Goal: Task Accomplishment & Management: Complete application form

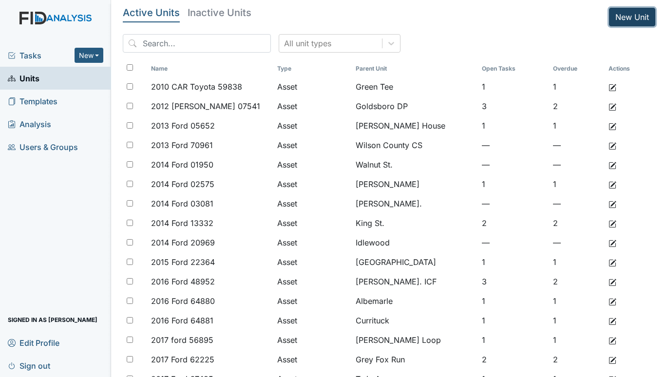
click at [622, 19] on link "New Unit" at bounding box center [632, 17] width 46 height 19
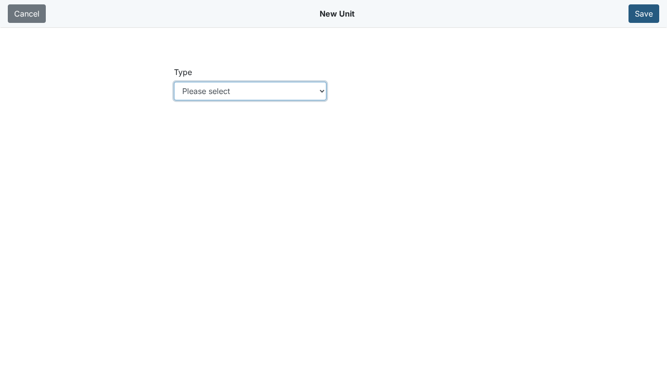
click at [255, 88] on select "Please select Location Location: Employee Location: Consumer Location: Asset Lo…" at bounding box center [250, 91] width 152 height 19
select select "c73a534c-0e54-49e9-a002-c9fa01df8b69"
click at [174, 82] on select "Please select Location Location: Employee Location: Consumer Location: Asset Lo…" at bounding box center [250, 91] width 152 height 19
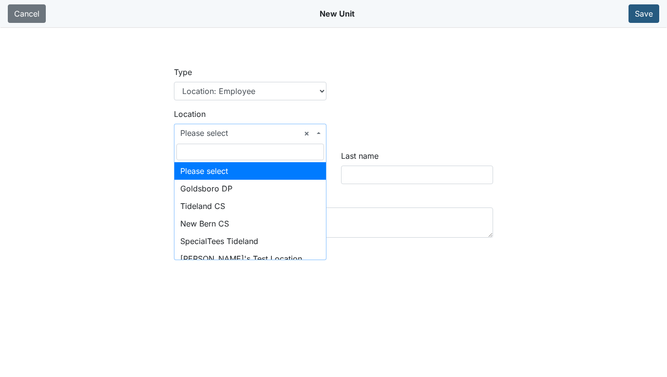
click at [317, 132] on b at bounding box center [319, 133] width 4 height 2
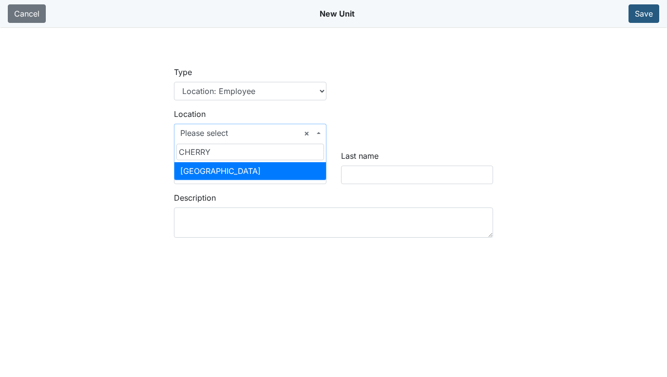
type input "CHERRY"
select select "969150d8-9a2e-48bd-aa9c-bc7901c1c4f7"
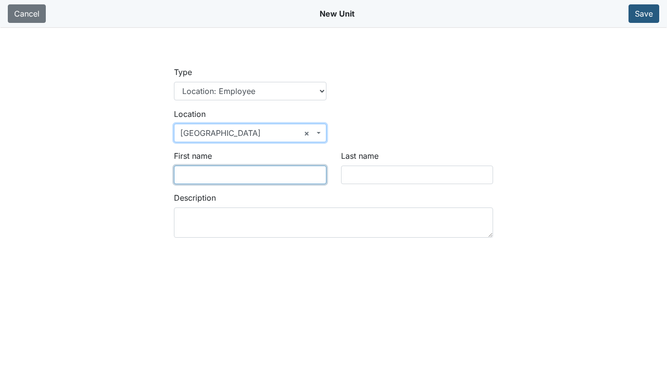
click at [255, 170] on input "First name" at bounding box center [250, 175] width 152 height 19
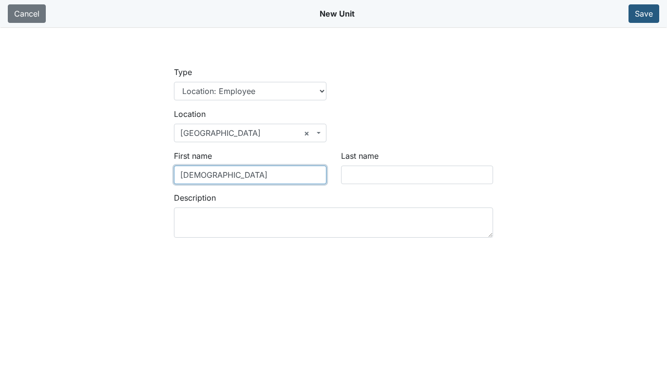
type input "[DEMOGRAPHIC_DATA]"
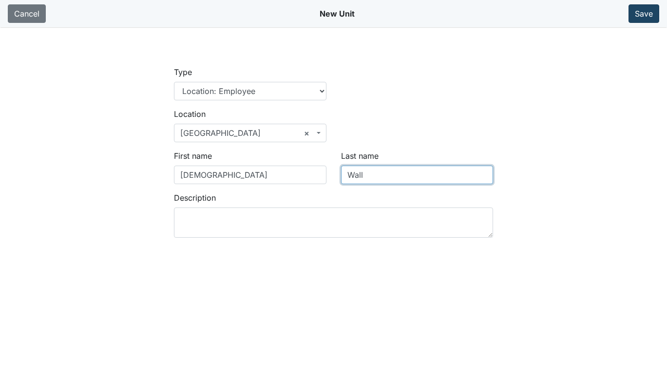
type input "Wall"
click at [646, 16] on button "Save" at bounding box center [643, 13] width 31 height 19
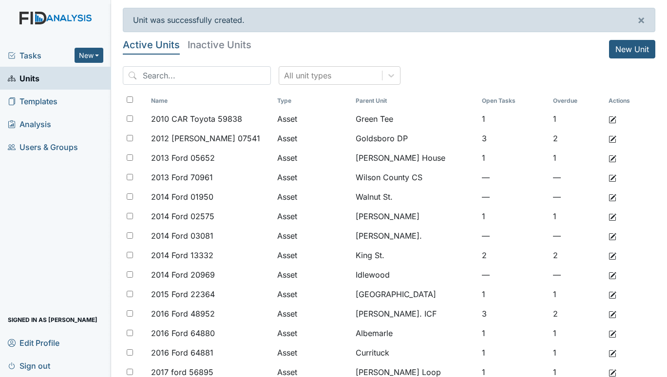
click at [30, 52] on span "Tasks" at bounding box center [41, 56] width 67 height 12
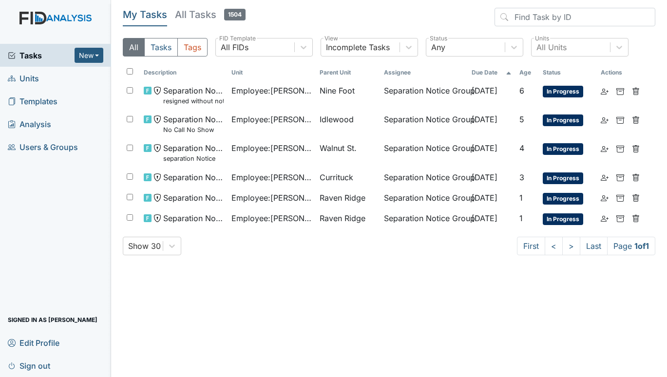
click at [32, 74] on span "Units" at bounding box center [23, 78] width 31 height 15
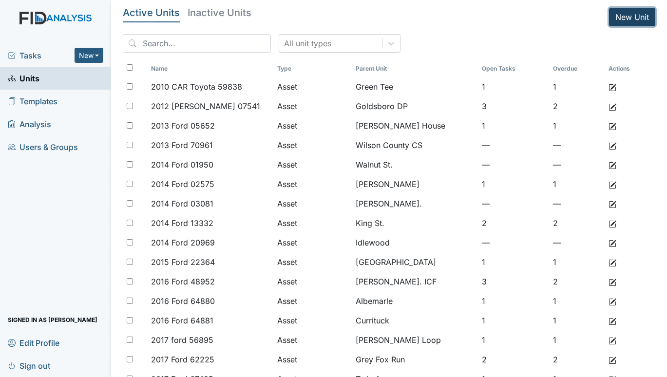
click at [620, 10] on link "New Unit" at bounding box center [632, 17] width 46 height 19
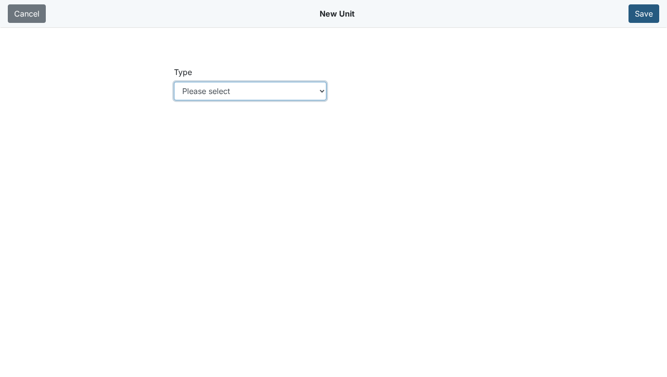
click at [324, 91] on select "Please select Location Location: Employee Location: Consumer Location: Asset Lo…" at bounding box center [250, 91] width 152 height 19
select select "c73a534c-0e54-49e9-a002-c9fa01df8b69"
click at [174, 82] on select "Please select Location Location: Employee Location: Consumer Location: Asset Lo…" at bounding box center [250, 91] width 152 height 19
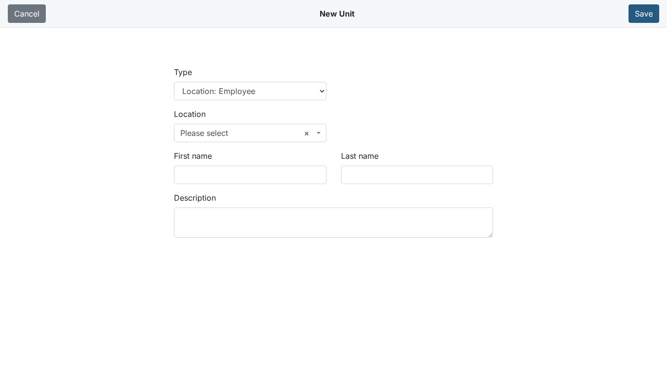
click at [251, 128] on span "× Please select" at bounding box center [246, 133] width 133 height 12
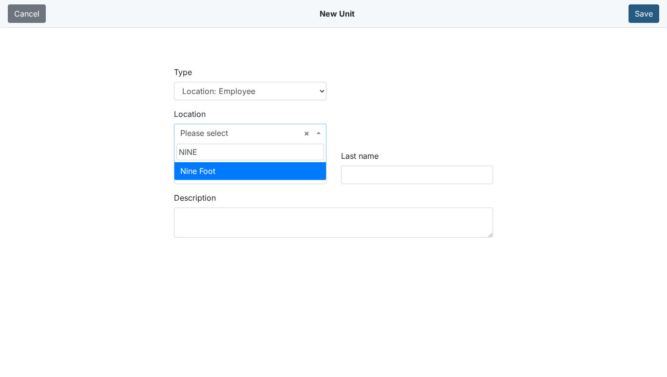
type input "NINE"
select select "0996b67a-7d01-426e-9367-ca28d9ff2c16"
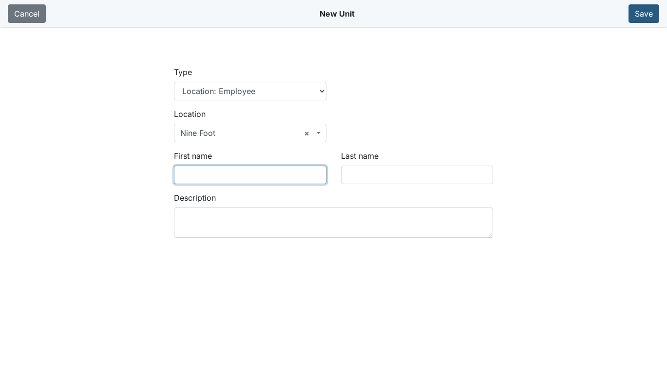
click at [249, 166] on input "First name" at bounding box center [250, 175] width 152 height 19
type input "c"
type input "Christopher"
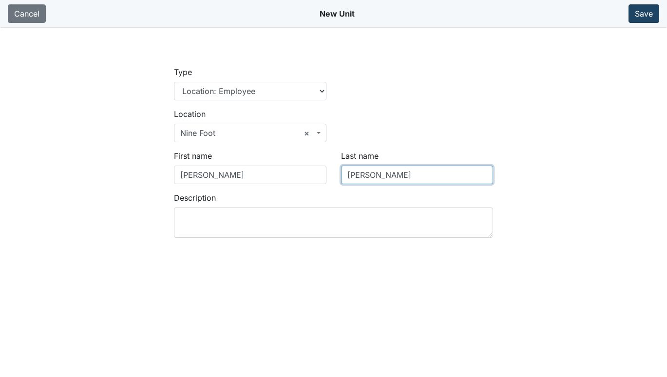
type input "Williams"
click at [644, 14] on button "Save" at bounding box center [643, 13] width 31 height 19
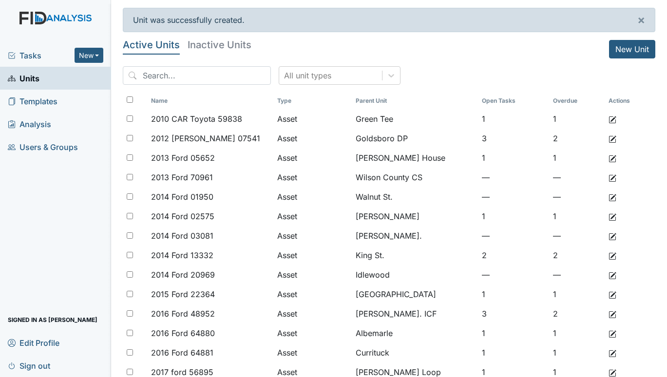
click at [26, 55] on span "Tasks" at bounding box center [41, 56] width 67 height 12
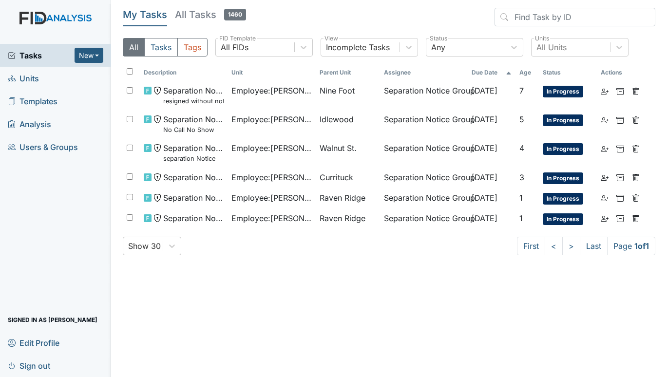
click at [24, 79] on span "Units" at bounding box center [23, 78] width 31 height 15
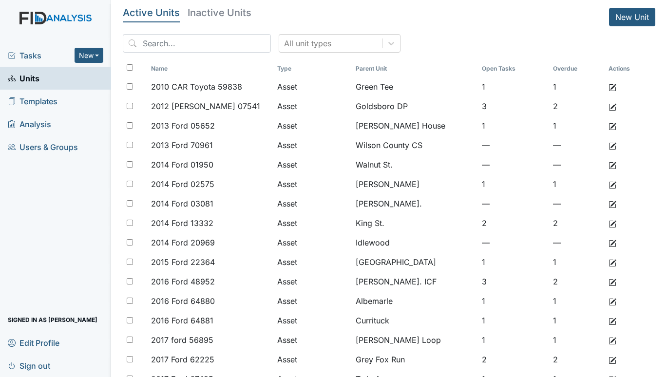
click at [19, 59] on span "Tasks" at bounding box center [41, 56] width 67 height 12
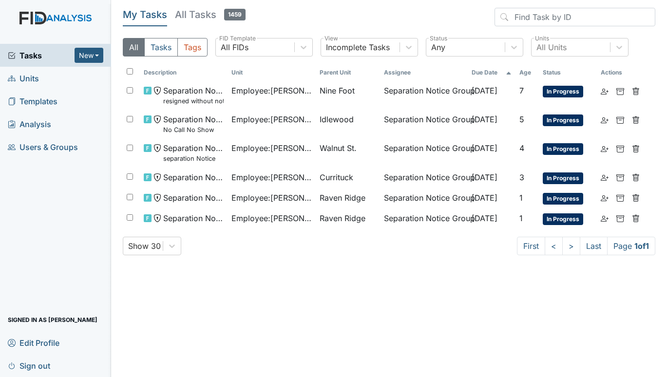
click at [30, 78] on span "Units" at bounding box center [23, 78] width 31 height 15
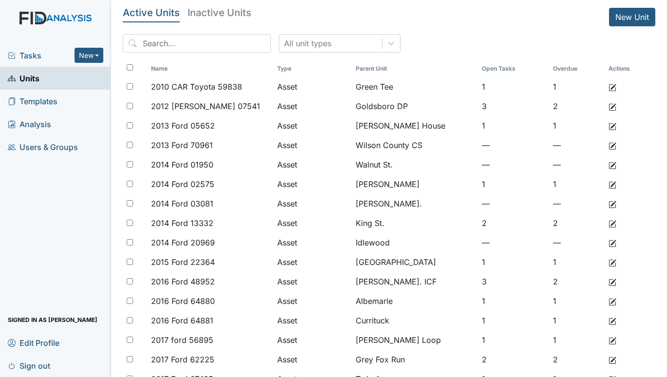
click at [31, 51] on span "Tasks" at bounding box center [41, 56] width 67 height 12
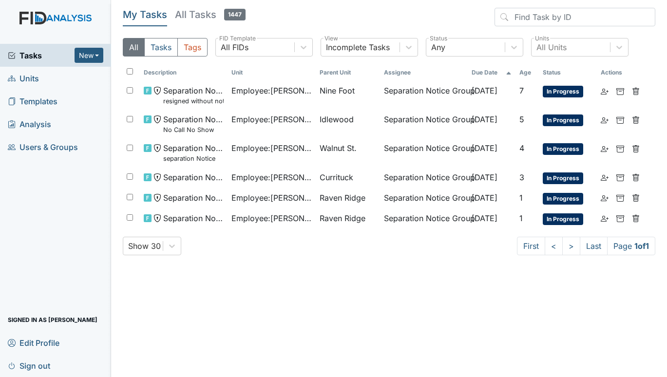
click at [38, 75] on span "Units" at bounding box center [23, 78] width 31 height 15
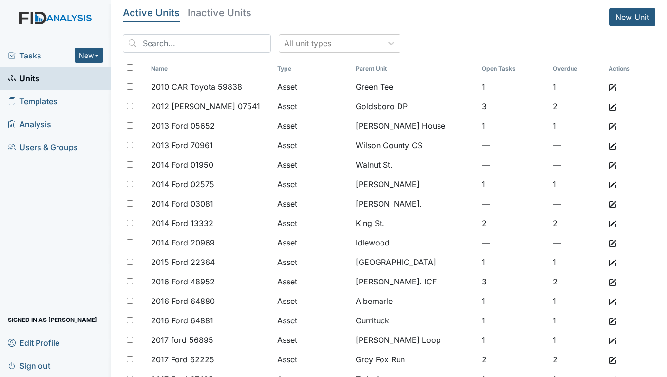
click at [27, 57] on span "Tasks" at bounding box center [41, 56] width 67 height 12
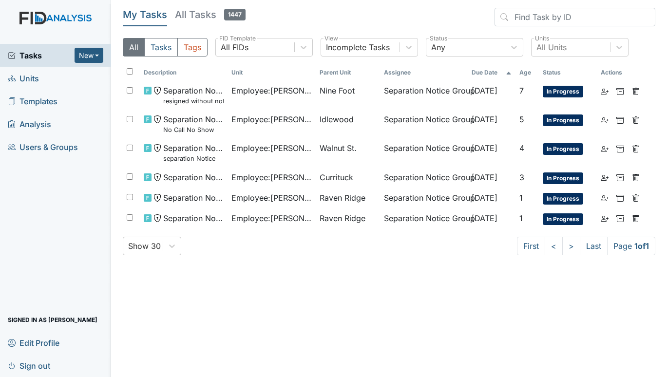
click at [24, 77] on span "Units" at bounding box center [23, 78] width 31 height 15
